Goal: Information Seeking & Learning: Learn about a topic

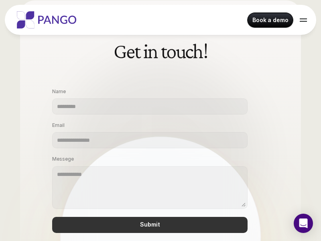
scroll to position [504, 0]
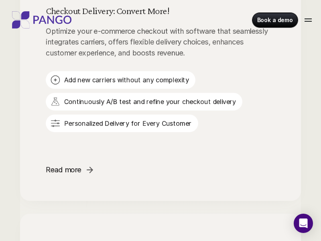
scroll to position [786, 0]
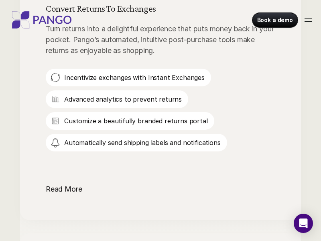
scroll to position [1022, 0]
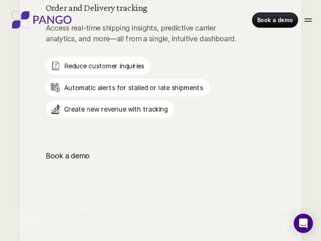
scroll to position [1278, 0]
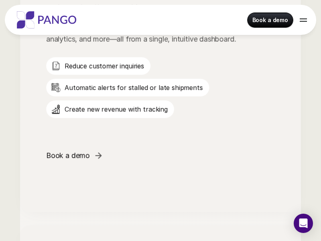
scroll to position [1514, 0]
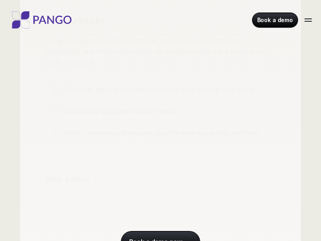
scroll to position [1527, 0]
